Goal: Task Accomplishment & Management: Complete application form

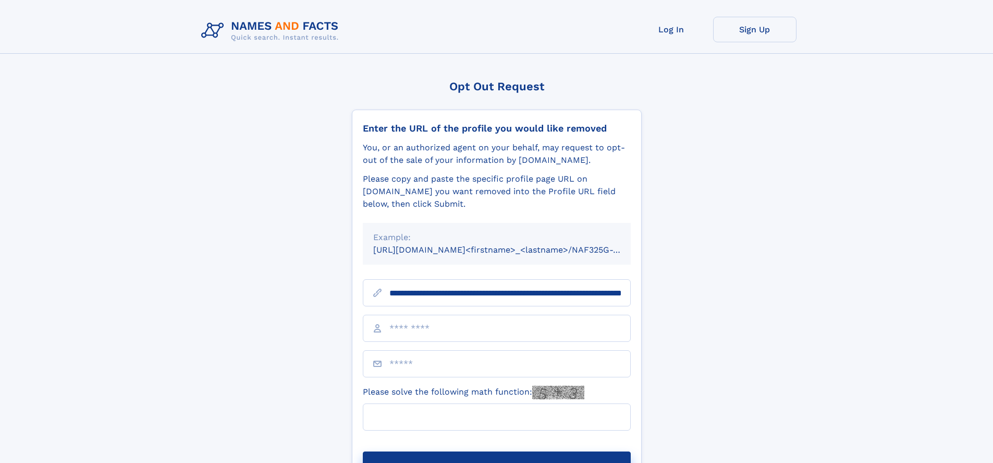
scroll to position [0, 114]
type input "**********"
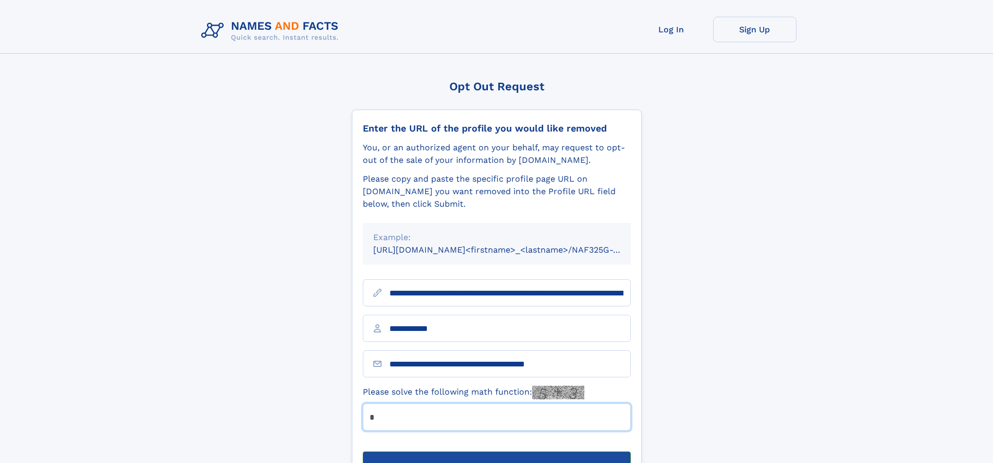
type input "*"
click at [496, 451] on button "Submit Opt Out Request" at bounding box center [497, 467] width 268 height 33
